Goal: Task Accomplishment & Management: Use online tool/utility

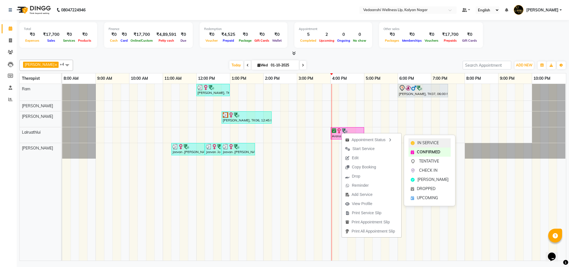
click at [427, 140] on span "IN SERVICE" at bounding box center [427, 143] width 21 height 6
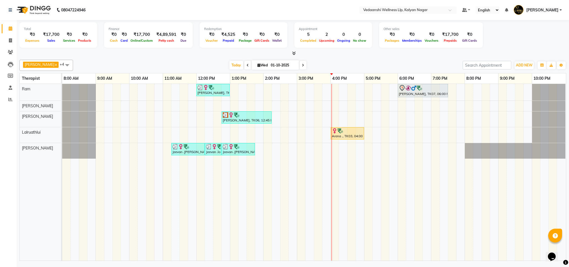
click at [372, 55] on div at bounding box center [292, 54] width 547 height 6
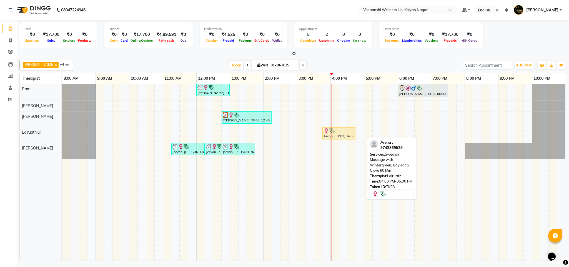
drag, startPoint x: 339, startPoint y: 134, endPoint x: 331, endPoint y: 134, distance: 7.8
click at [331, 134] on div "Siddharth Suresh, TK04, 12:00 PM-01:00 PM, Member Plan 60 Min Ramana Kumar, TK0…" at bounding box center [314, 172] width 504 height 177
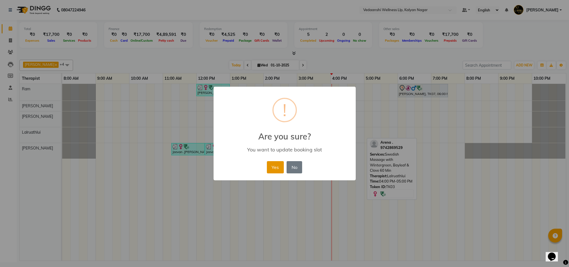
click at [276, 165] on button "Yes" at bounding box center [275, 167] width 17 height 12
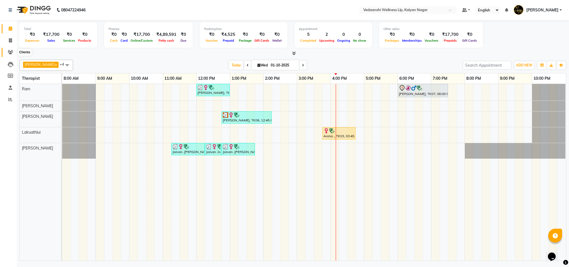
click at [14, 50] on span at bounding box center [11, 52] width 10 height 6
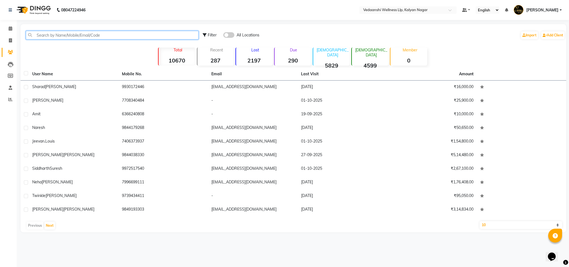
click at [108, 33] on input "text" at bounding box center [112, 35] width 173 height 9
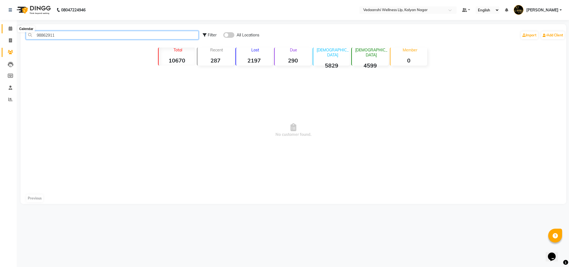
type input "98862911"
click at [13, 28] on span at bounding box center [11, 29] width 10 height 6
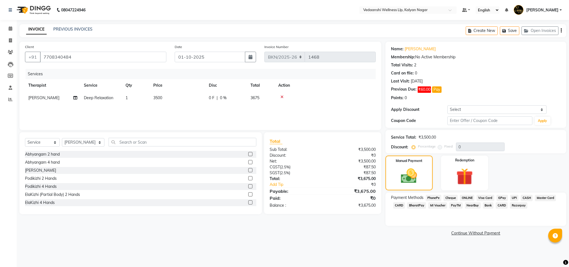
select select "service"
select select "67322"
click at [4, 30] on link "Calendar" at bounding box center [8, 28] width 13 height 9
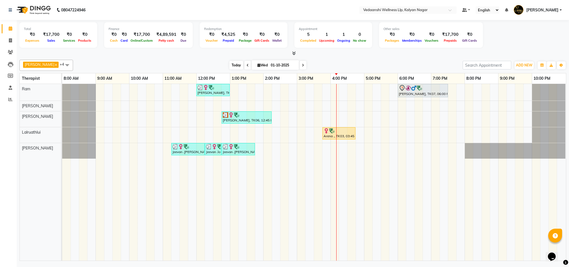
click at [229, 65] on span "Today" at bounding box center [236, 65] width 14 height 9
click at [344, 60] on div "[PERSON_NAME] x [PERSON_NAME] x Lalruathlui x Ram x [PERSON_NAME] x +4 Select A…" at bounding box center [292, 65] width 547 height 11
click at [300, 63] on span at bounding box center [303, 65] width 7 height 9
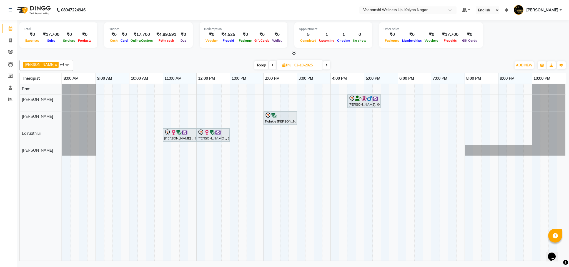
click at [255, 65] on span "Today" at bounding box center [261, 65] width 14 height 9
type input "01-10-2025"
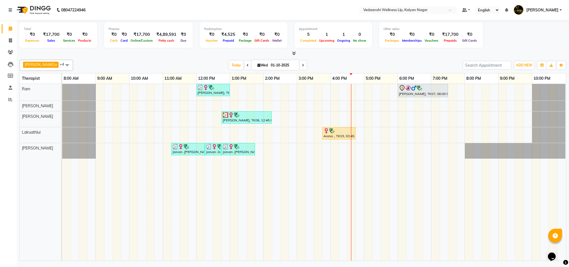
drag, startPoint x: 228, startPoint y: 65, endPoint x: 338, endPoint y: 62, distance: 110.0
click at [229, 65] on span "Today" at bounding box center [236, 65] width 14 height 9
click at [343, 60] on div "[PERSON_NAME] x [PERSON_NAME] x Lalruathlui x Ram x [PERSON_NAME] x +4 Select A…" at bounding box center [292, 65] width 547 height 11
click at [229, 65] on span "Today" at bounding box center [236, 65] width 14 height 9
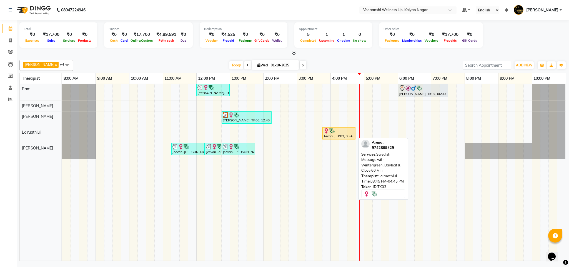
click at [346, 132] on div at bounding box center [338, 131] width 31 height 6
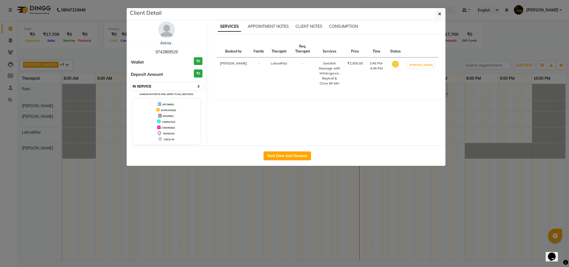
click at [167, 86] on select "Select IN SERVICE CONFIRMED TENTATIVE CHECK IN MARK DONE DROPPED UPCOMING" at bounding box center [167, 86] width 72 height 8
select select "3"
click at [131, 83] on select "Select IN SERVICE CONFIRMED TENTATIVE CHECK IN MARK DONE DROPPED UPCOMING" at bounding box center [167, 86] width 72 height 8
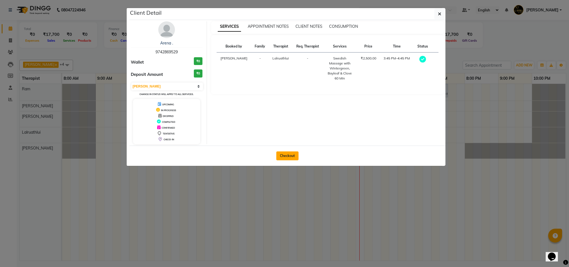
click at [290, 157] on button "Checkout" at bounding box center [287, 155] width 22 height 9
select select "service"
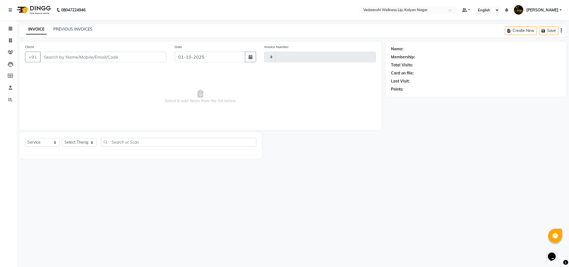
type input "1469"
select select "4293"
type input "9742869529"
select select "67323"
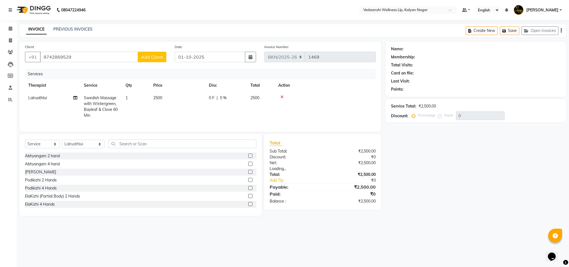
scroll to position [0, 4]
